Goal: Information Seeking & Learning: Understand process/instructions

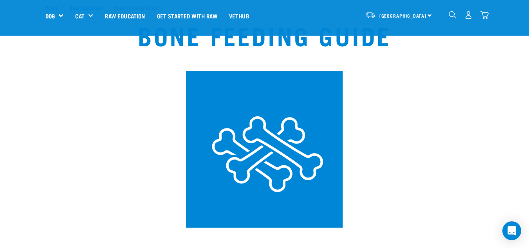
scroll to position [39, 0]
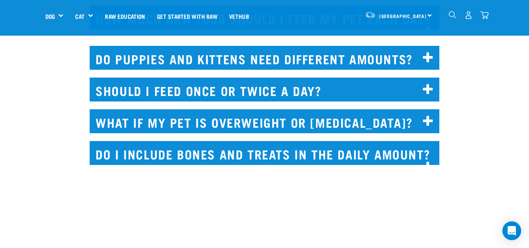
scroll to position [588, 0]
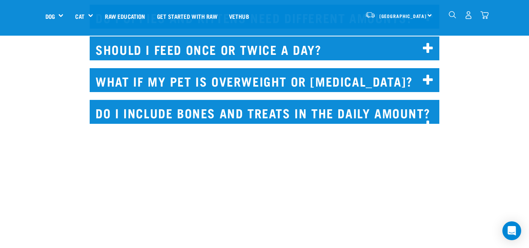
click at [191, 117] on h2 "Do I include bones and treats in the daily amount?" at bounding box center [265, 112] width 350 height 24
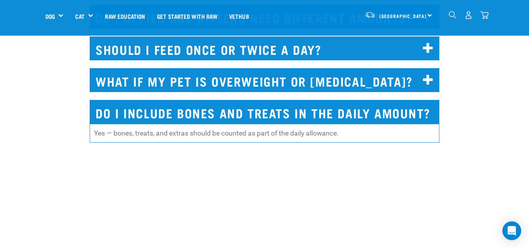
click at [190, 114] on h2 "Do I include bones and treats in the daily amount?" at bounding box center [265, 112] width 350 height 24
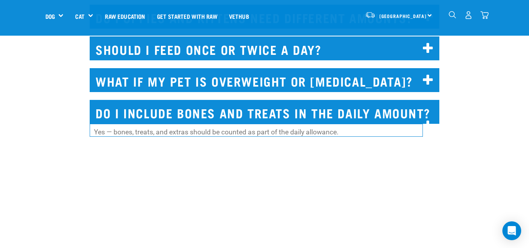
click at [198, 77] on h2 "What if my pet is overweight or underweight?" at bounding box center [265, 80] width 350 height 24
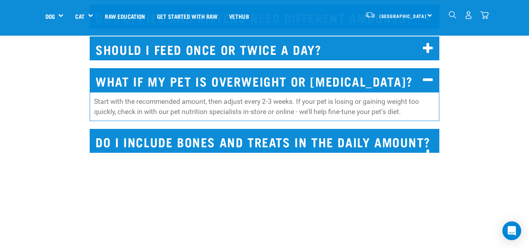
click at [197, 79] on h2 "What if my pet is overweight or underweight?" at bounding box center [265, 80] width 350 height 24
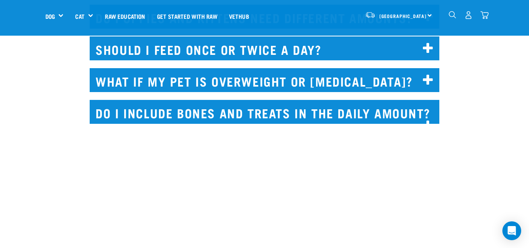
click at [207, 51] on h2 "Should I feed once or twice a day?" at bounding box center [265, 48] width 350 height 24
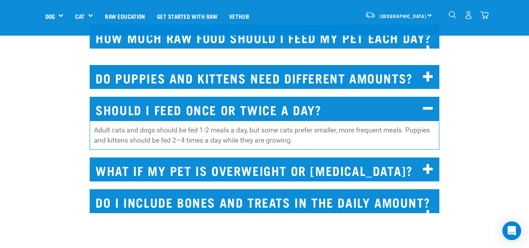
scroll to position [509, 0]
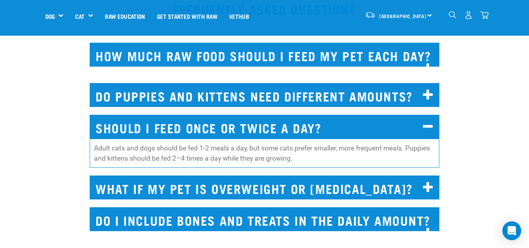
click at [195, 100] on h2 "Do puppies and kittens need different amounts?" at bounding box center [265, 95] width 350 height 24
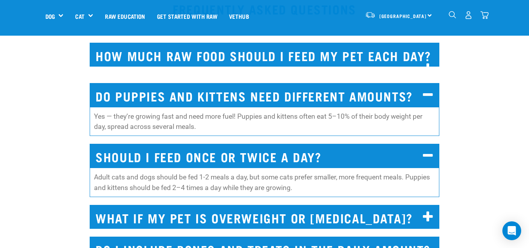
click at [195, 100] on h2 "Do puppies and kittens need different amounts?" at bounding box center [265, 95] width 350 height 24
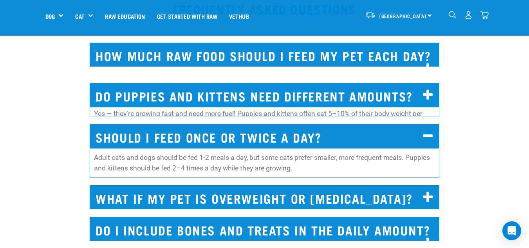
click at [205, 58] on h2 "How much raw food should I feed my pet each day?" at bounding box center [265, 55] width 350 height 24
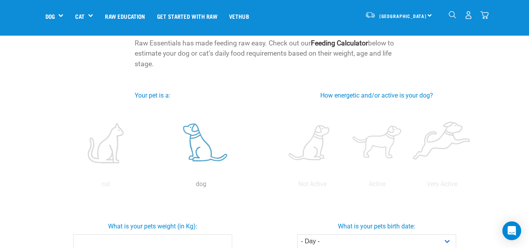
scroll to position [0, 0]
